Goal: Information Seeking & Learning: Check status

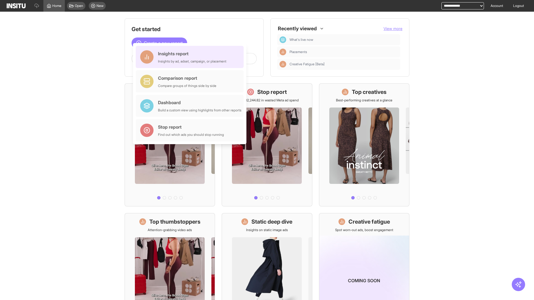
click at [191, 57] on div "Insights report Insights by ad, adset, campaign, or placement" at bounding box center [192, 56] width 68 height 13
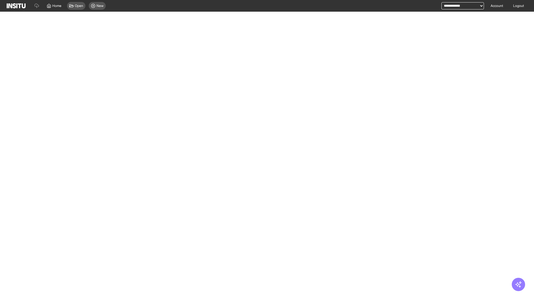
select select "**"
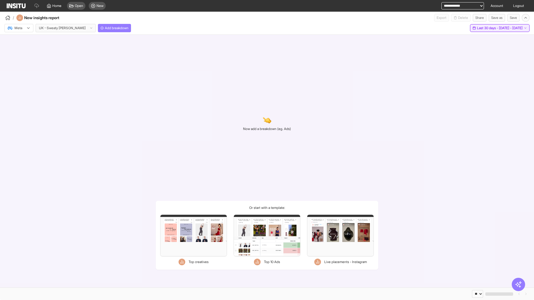
click at [487, 28] on span "Last 30 days - [DATE] - [DATE]" at bounding box center [500, 28] width 46 height 4
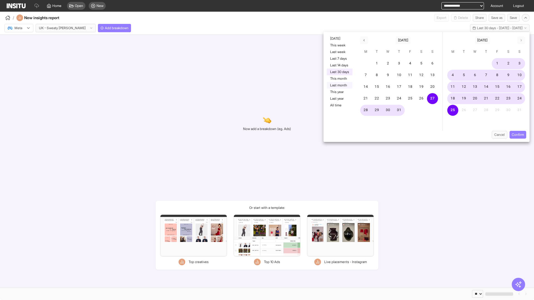
click at [339, 85] on button "Last month" at bounding box center [340, 85] width 26 height 7
